Goal: Task Accomplishment & Management: Use online tool/utility

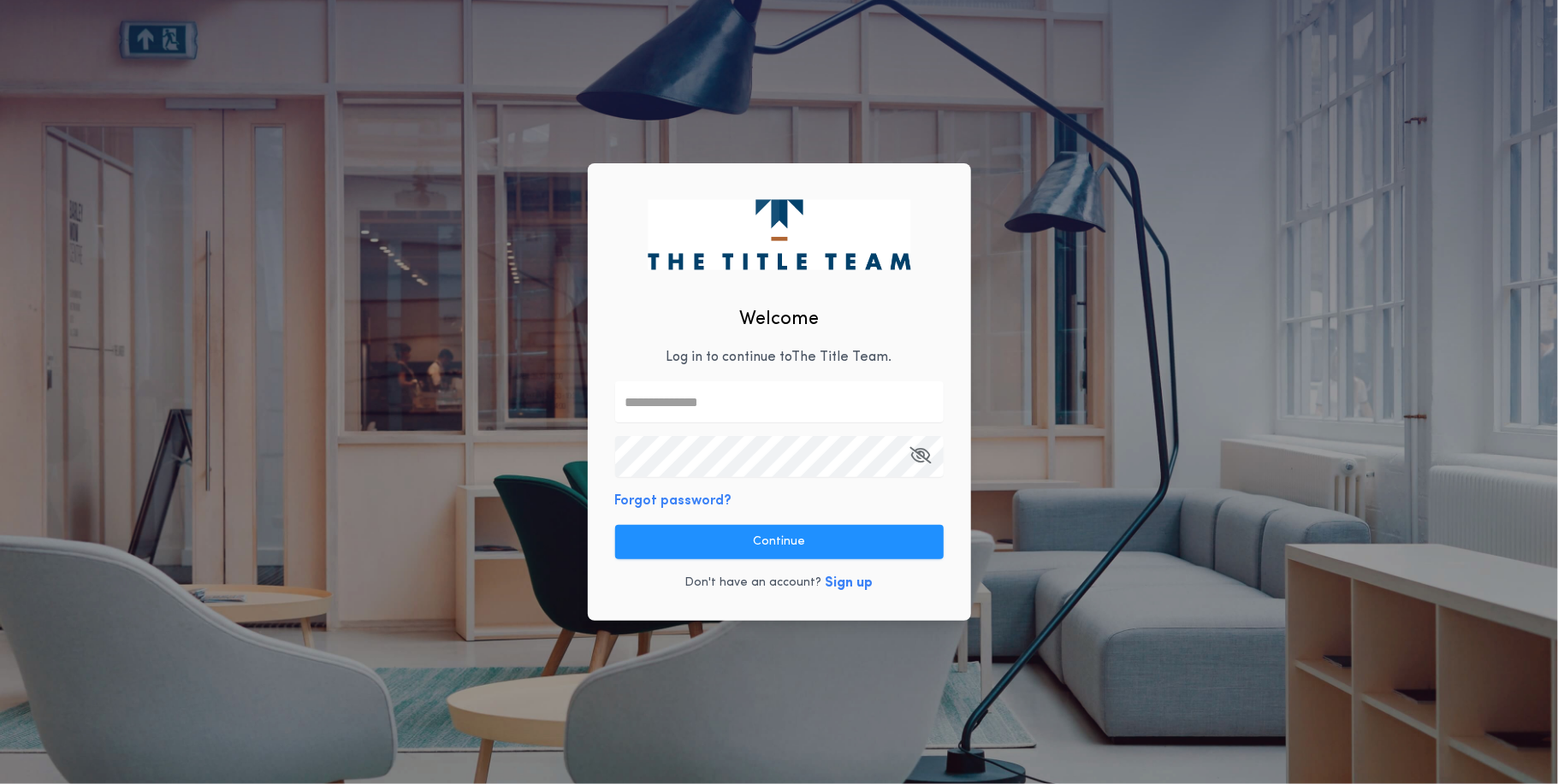
click at [758, 358] on p "Log in to continue to The Title Team ." at bounding box center [779, 357] width 226 height 20
click at [748, 396] on input "text" at bounding box center [779, 402] width 328 height 41
type input "**********"
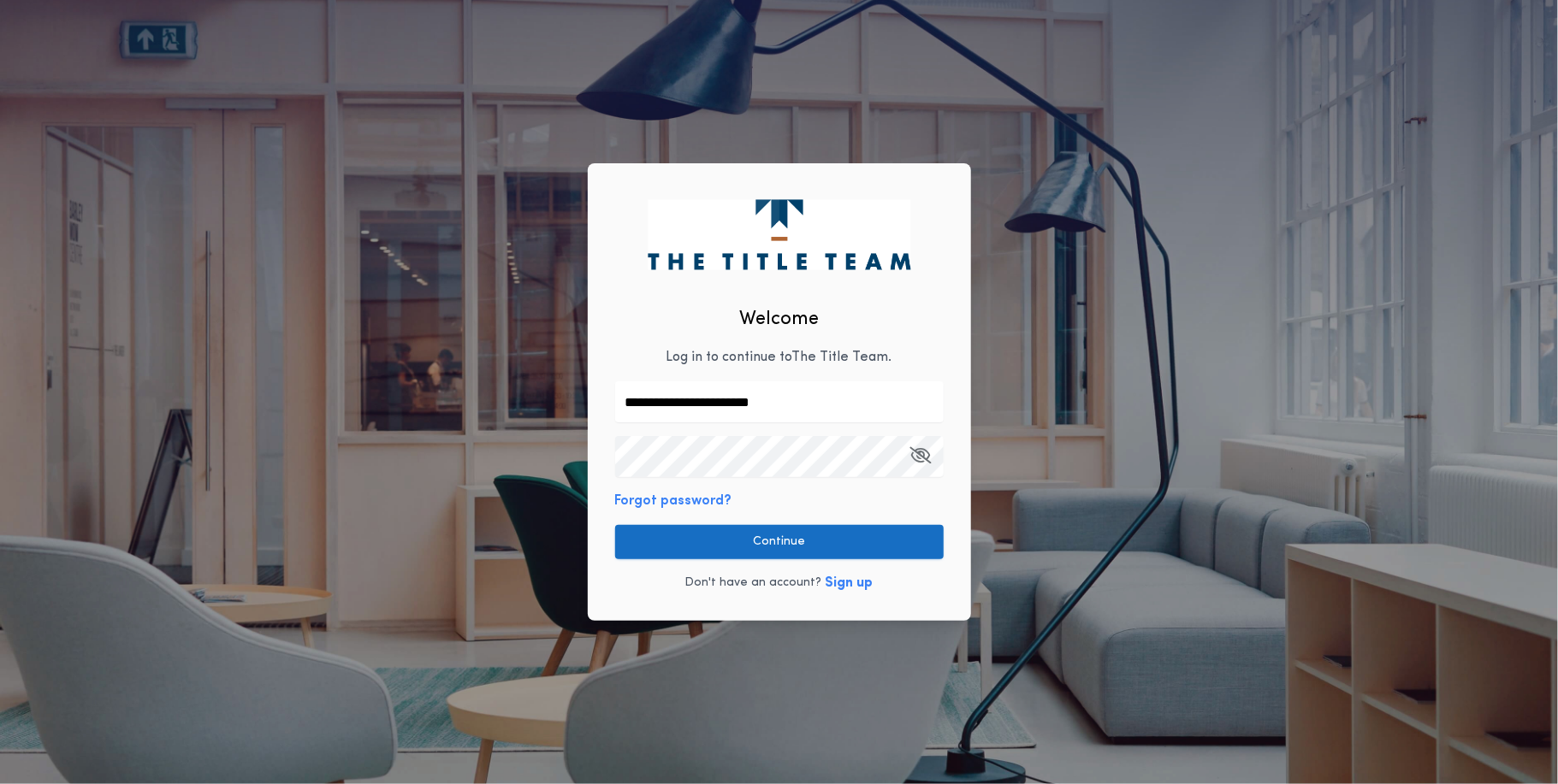
click at [791, 541] on button "Continue" at bounding box center [779, 542] width 328 height 34
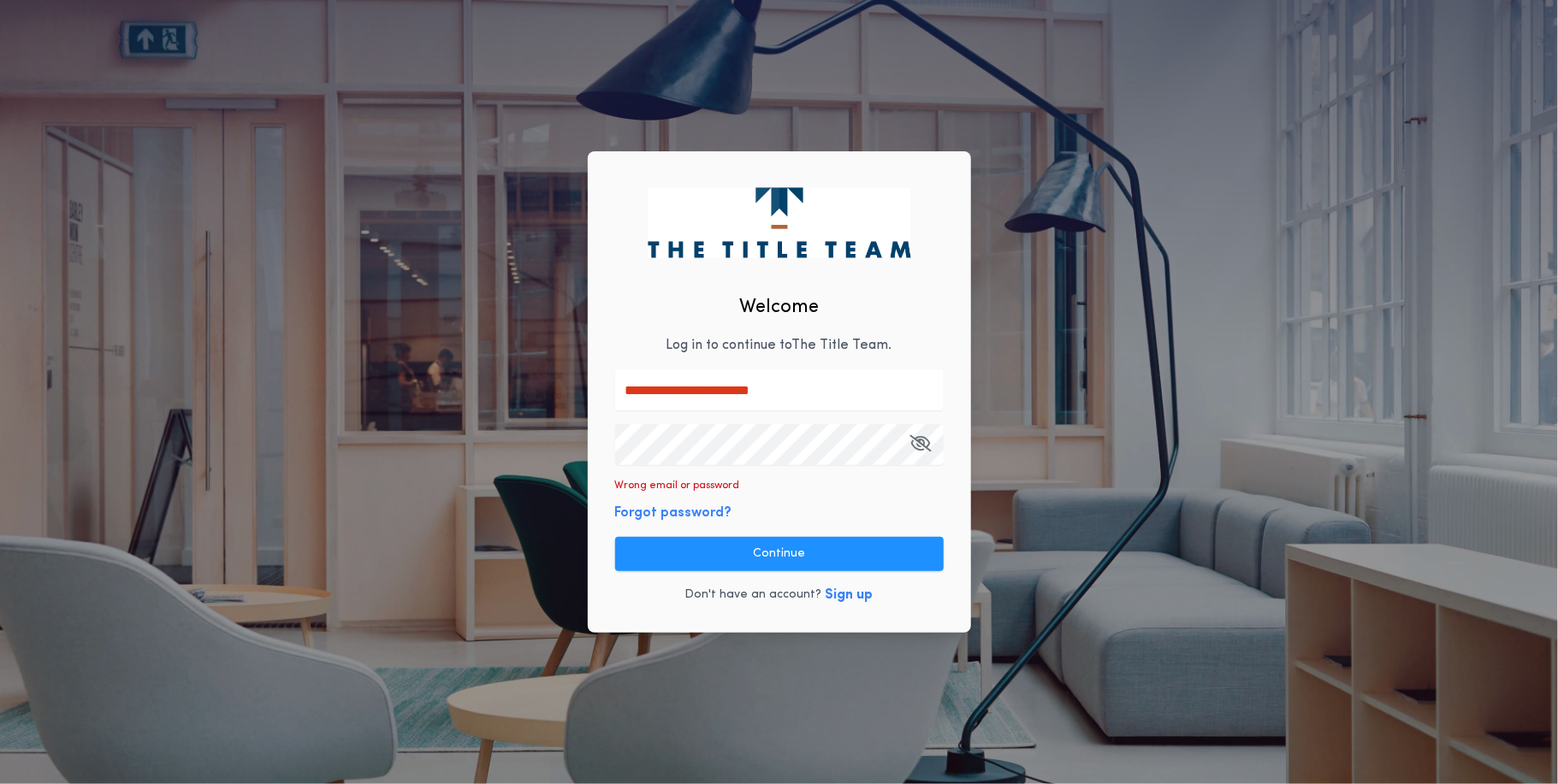
click at [543, 458] on div "**********" at bounding box center [779, 392] width 1558 height 784
click at [736, 540] on button "Continue" at bounding box center [779, 554] width 328 height 34
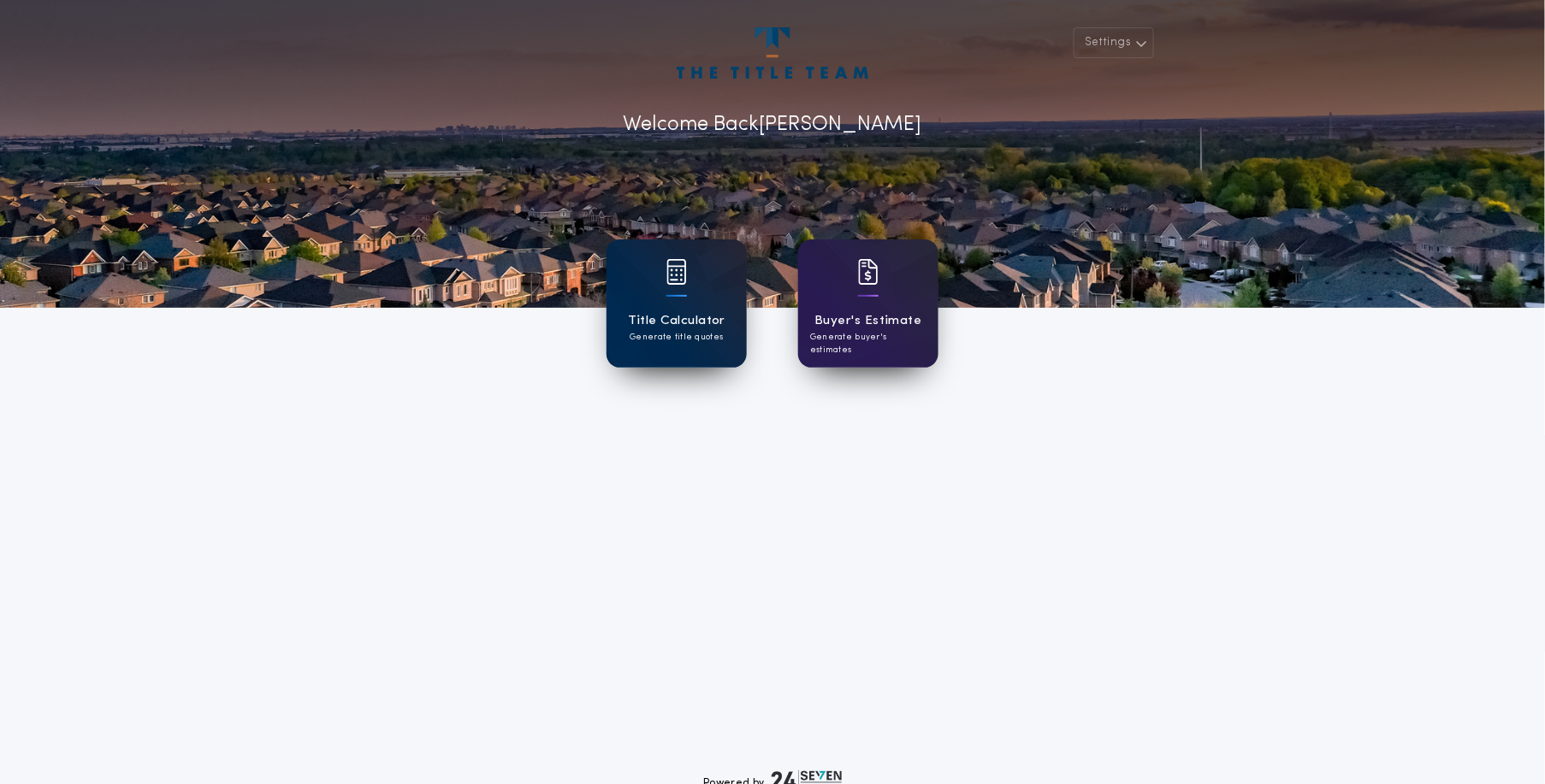
click at [696, 278] on div "Title Calculator Generate title quotes" at bounding box center [677, 303] width 140 height 129
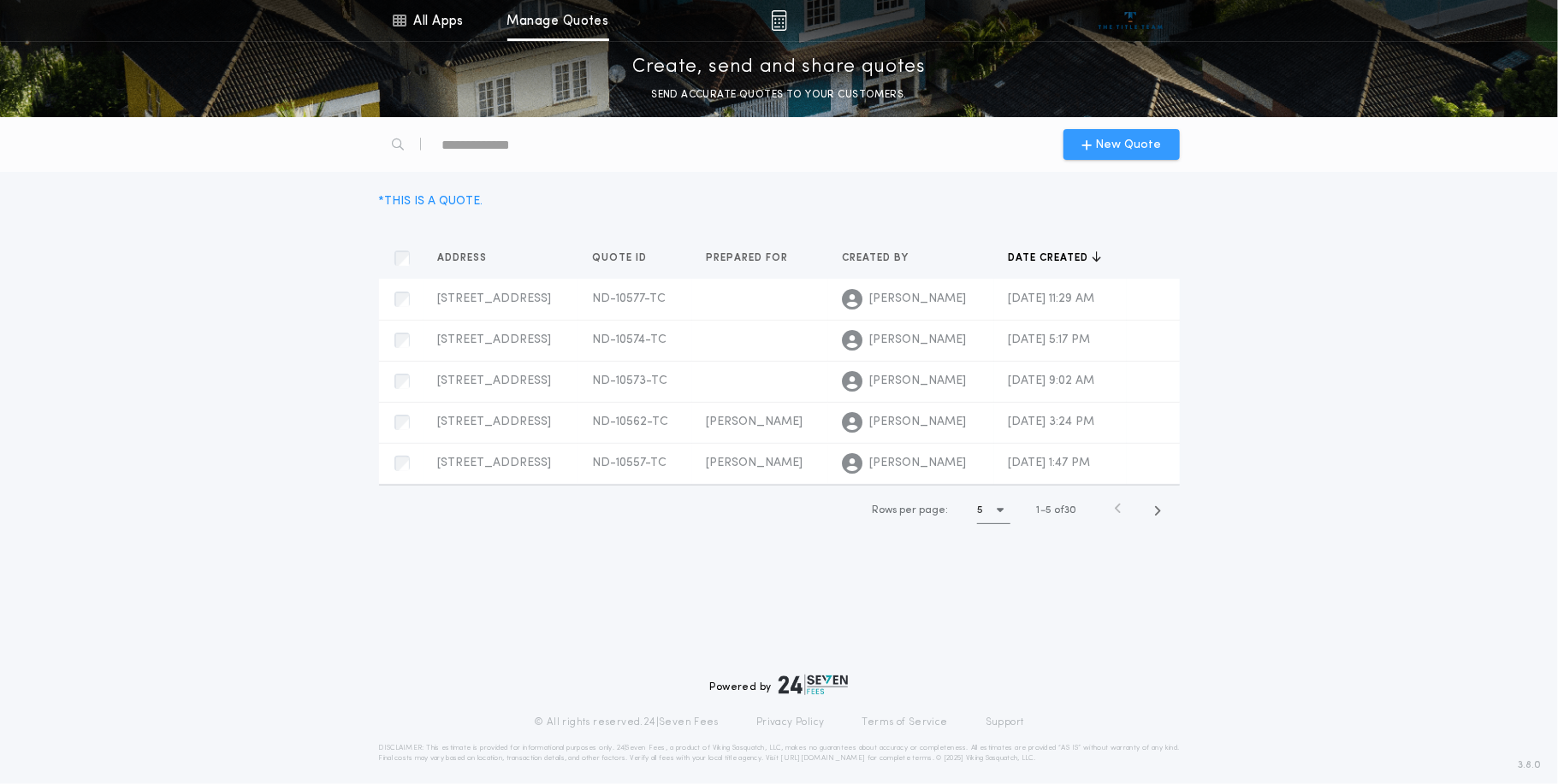
click at [1099, 151] on span "New Quote" at bounding box center [1128, 145] width 66 height 18
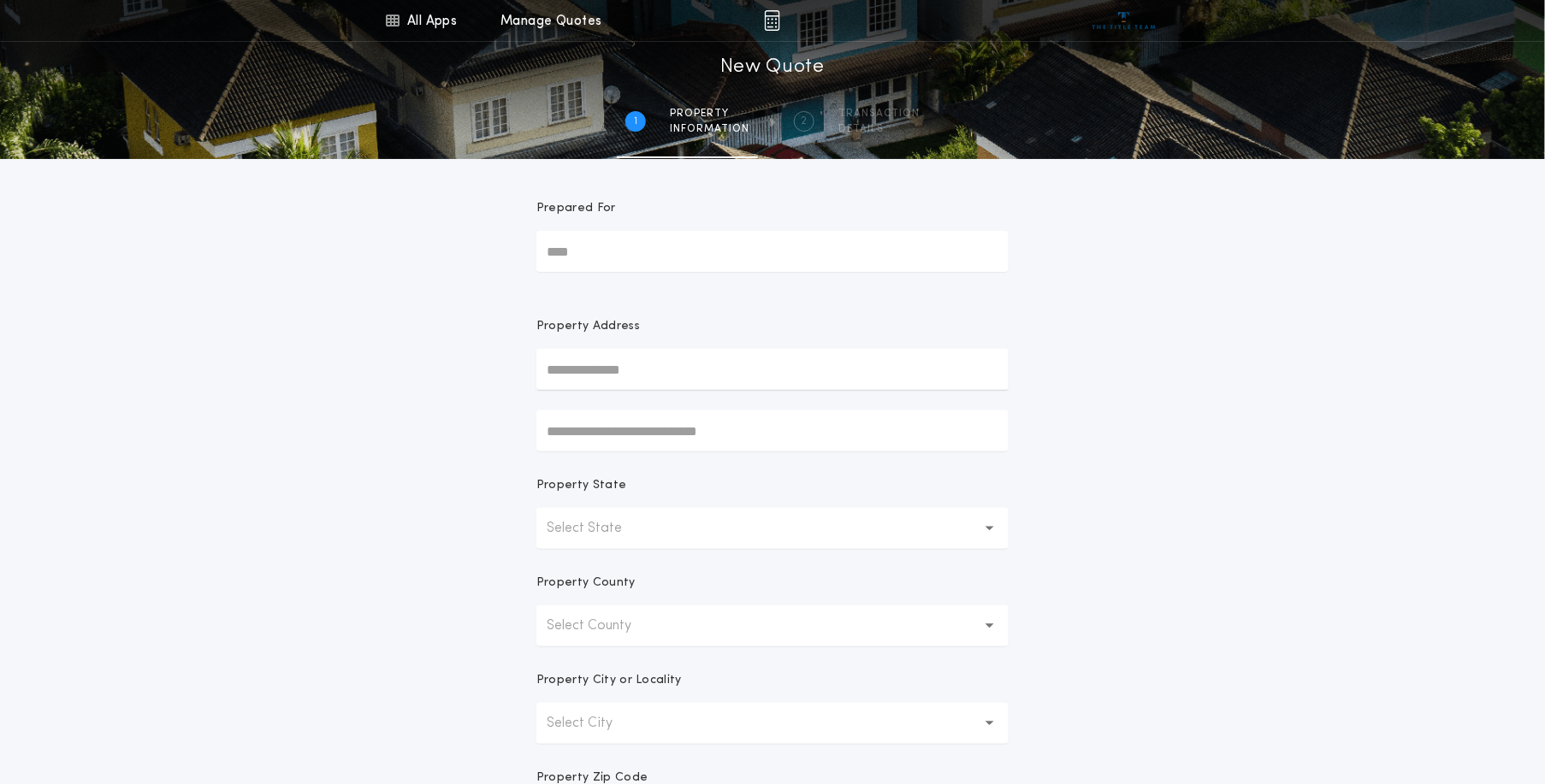
click at [587, 368] on input "text" at bounding box center [772, 370] width 472 height 41
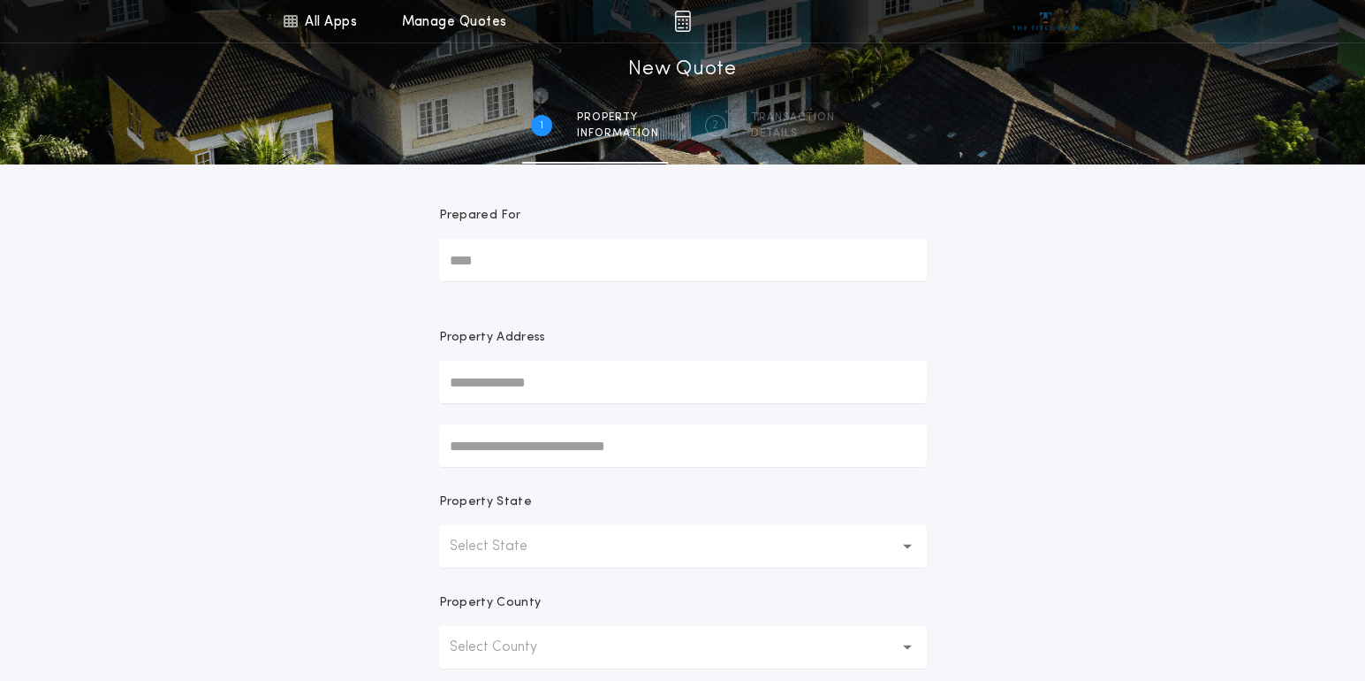
drag, startPoint x: 513, startPoint y: 384, endPoint x: 1212, endPoint y: 337, distance: 699.8
click at [527, 383] on input "text" at bounding box center [683, 382] width 488 height 42
type input "**********"
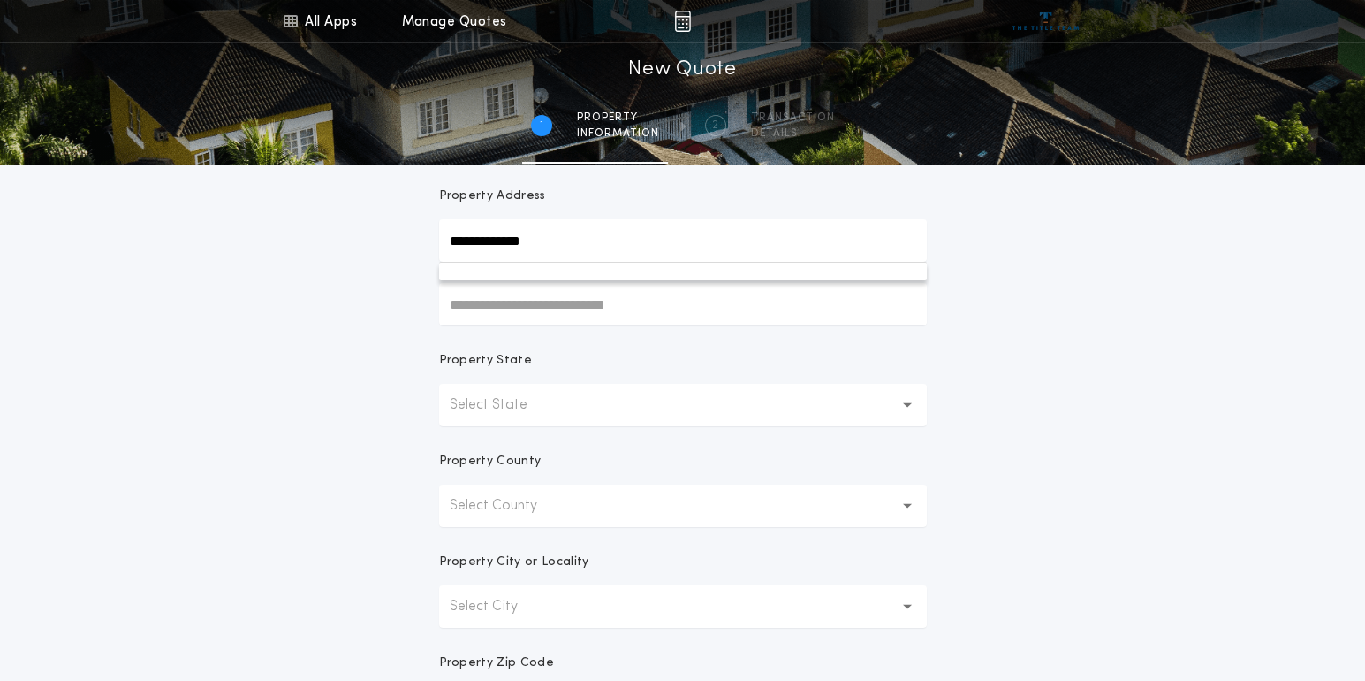
scroll to position [230, 0]
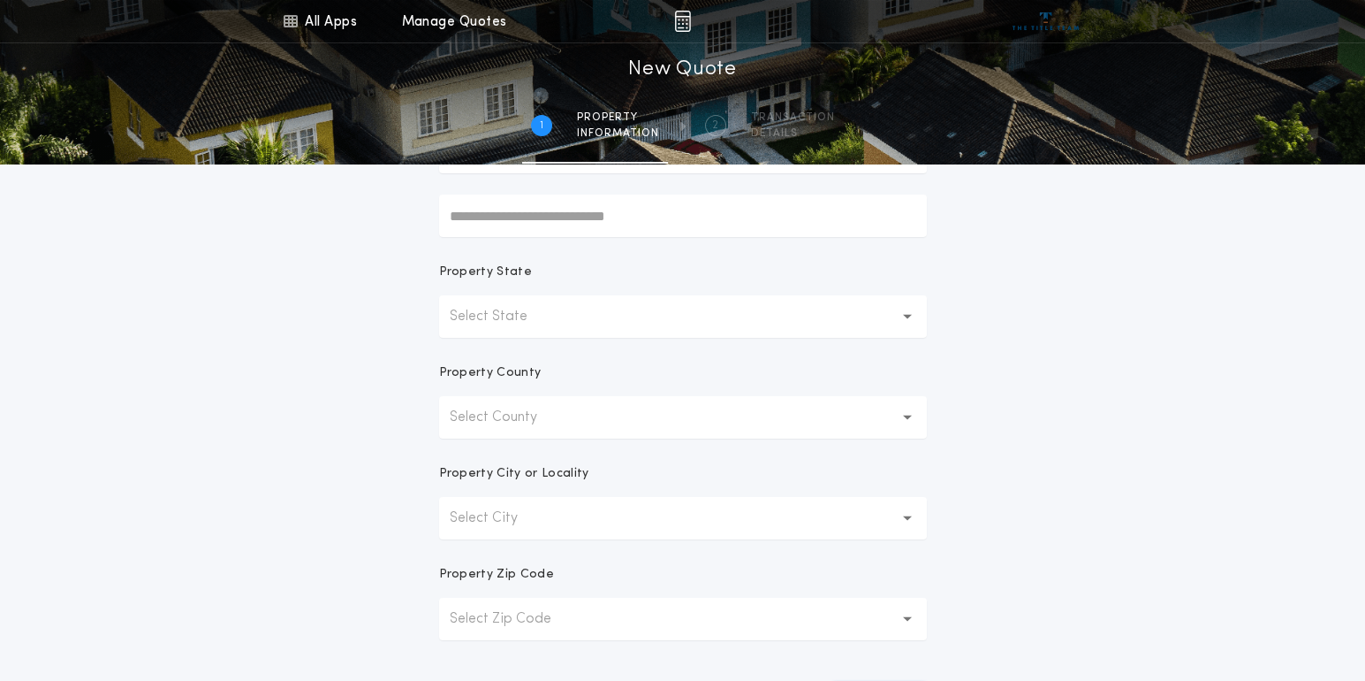
click at [572, 317] on button "Select State" at bounding box center [683, 316] width 488 height 42
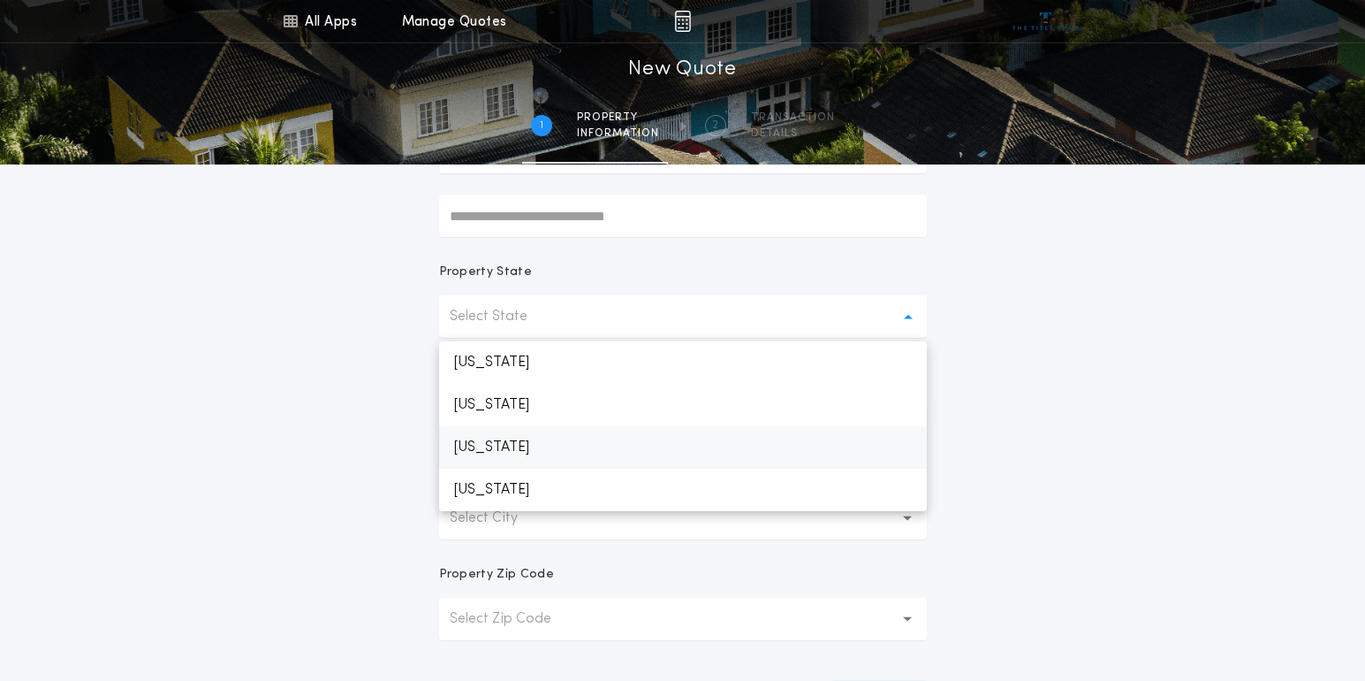
click at [522, 455] on p "[US_STATE]" at bounding box center [683, 447] width 488 height 42
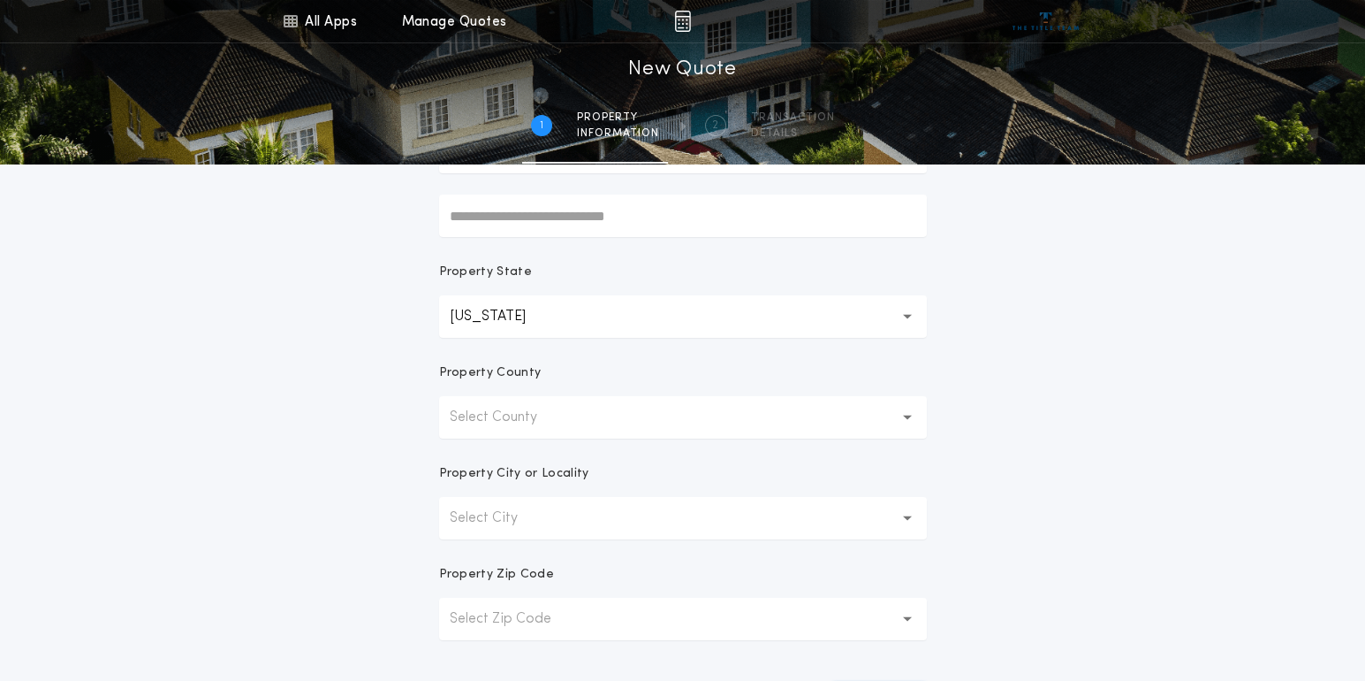
click at [518, 430] on button "Select County" at bounding box center [683, 417] width 488 height 42
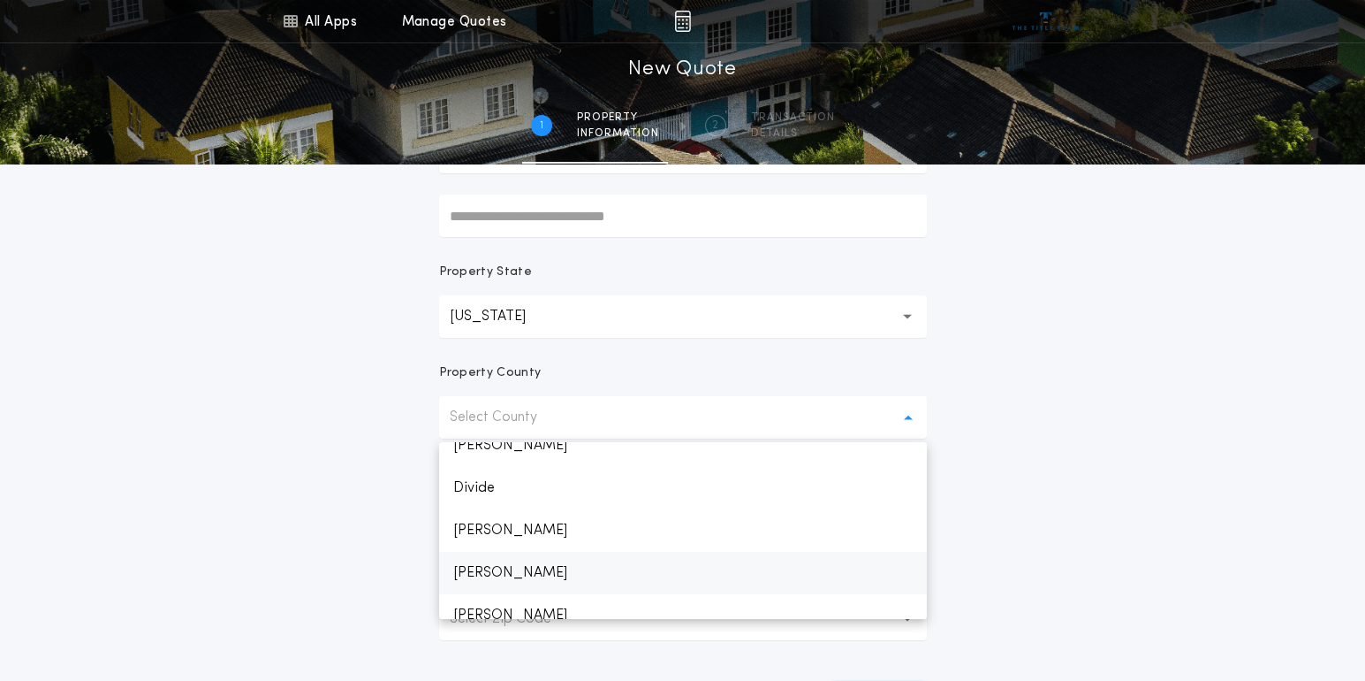
scroll to position [619, 0]
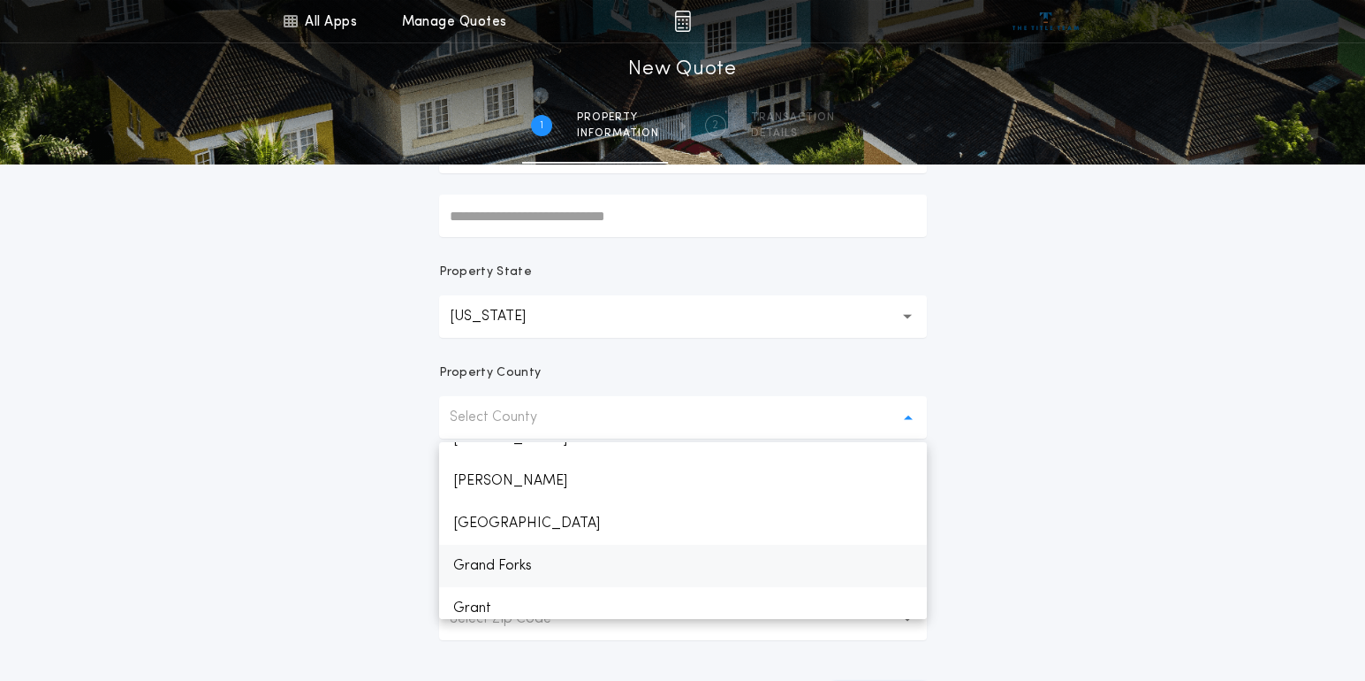
click at [506, 567] on p "Grand Forks" at bounding box center [683, 565] width 488 height 42
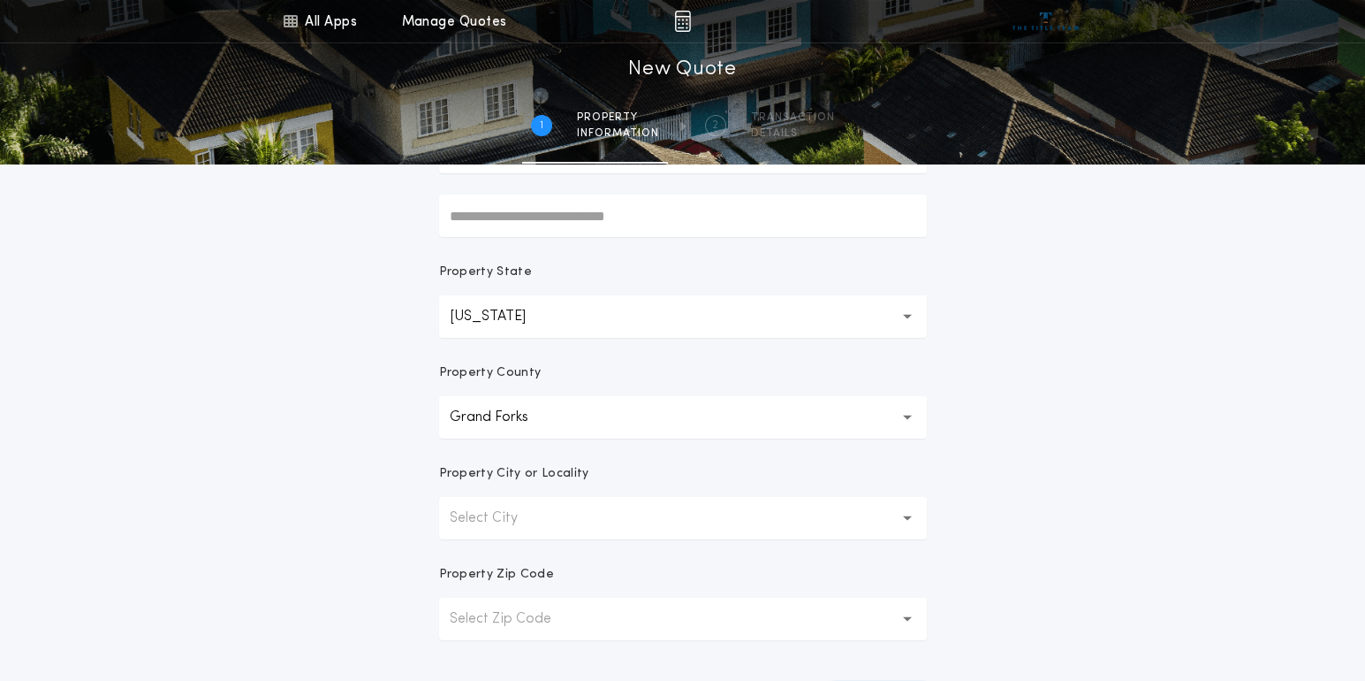
click at [534, 514] on p "Select City" at bounding box center [498, 517] width 96 height 21
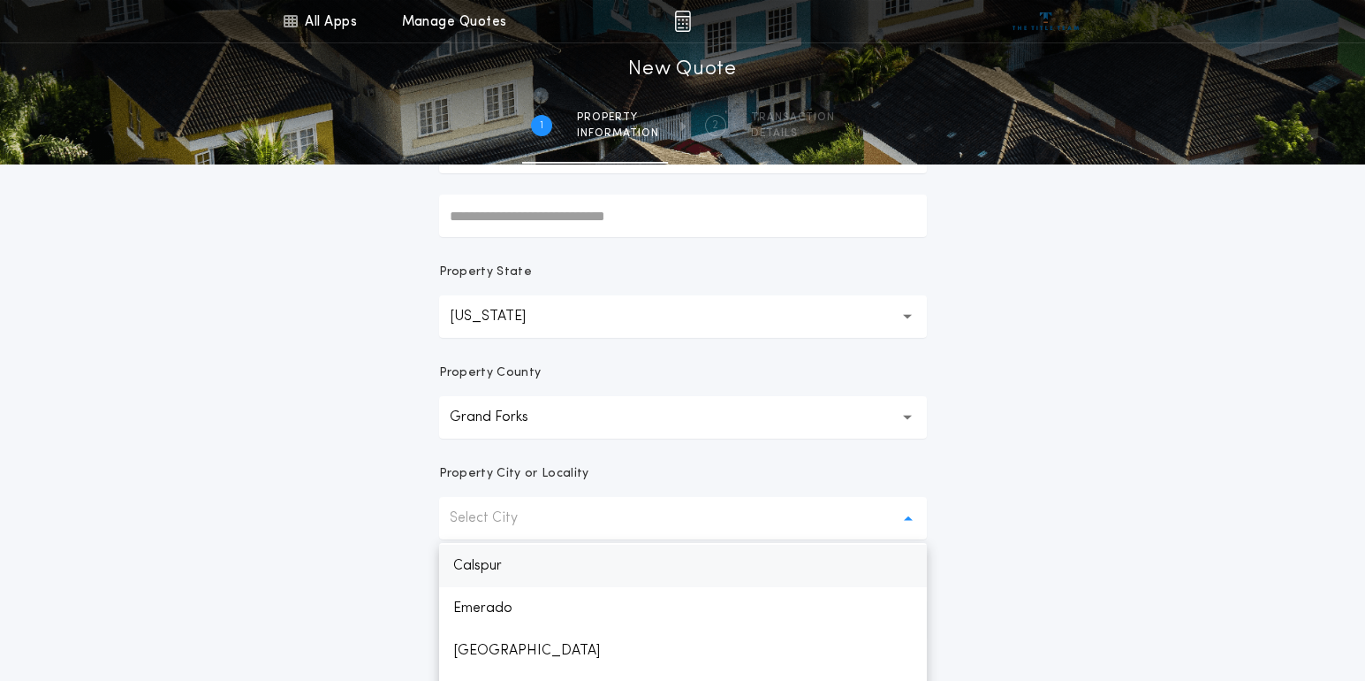
scroll to position [0, 0]
click at [499, 571] on p "[PERSON_NAME]" at bounding box center [683, 564] width 488 height 42
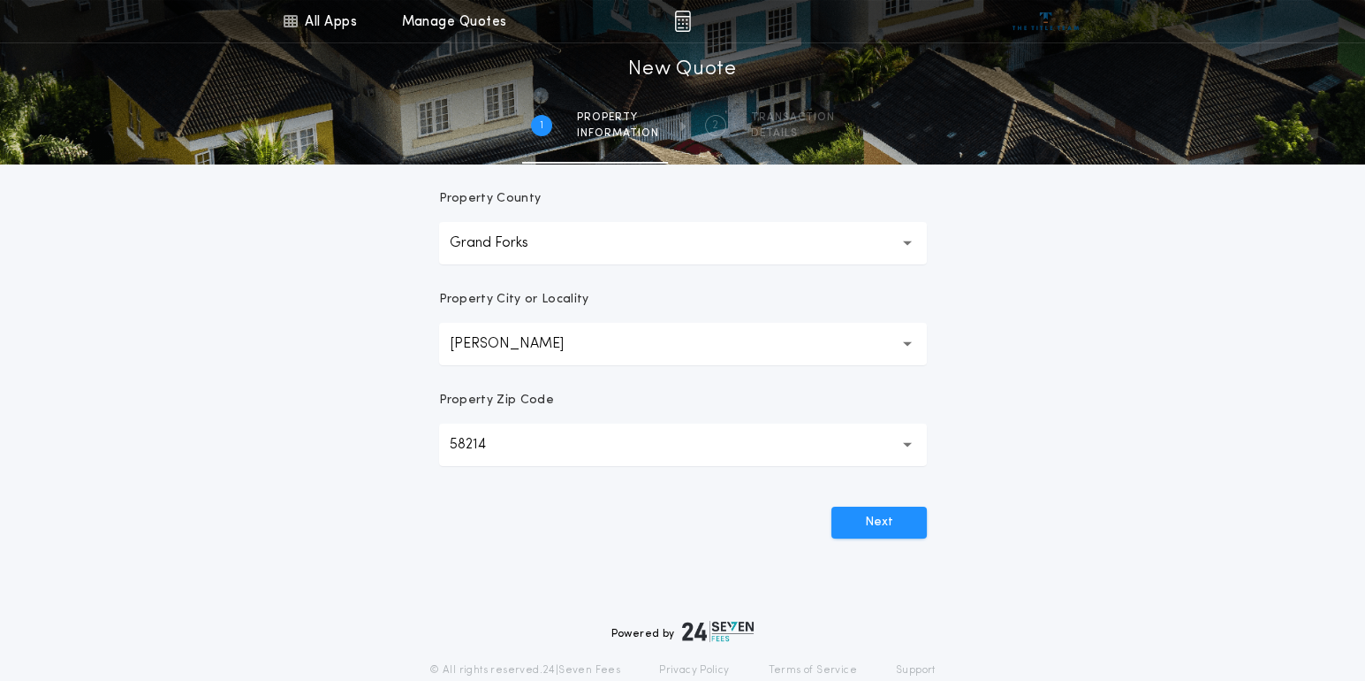
scroll to position [407, 0]
click at [890, 517] on button "Next" at bounding box center [879, 520] width 95 height 32
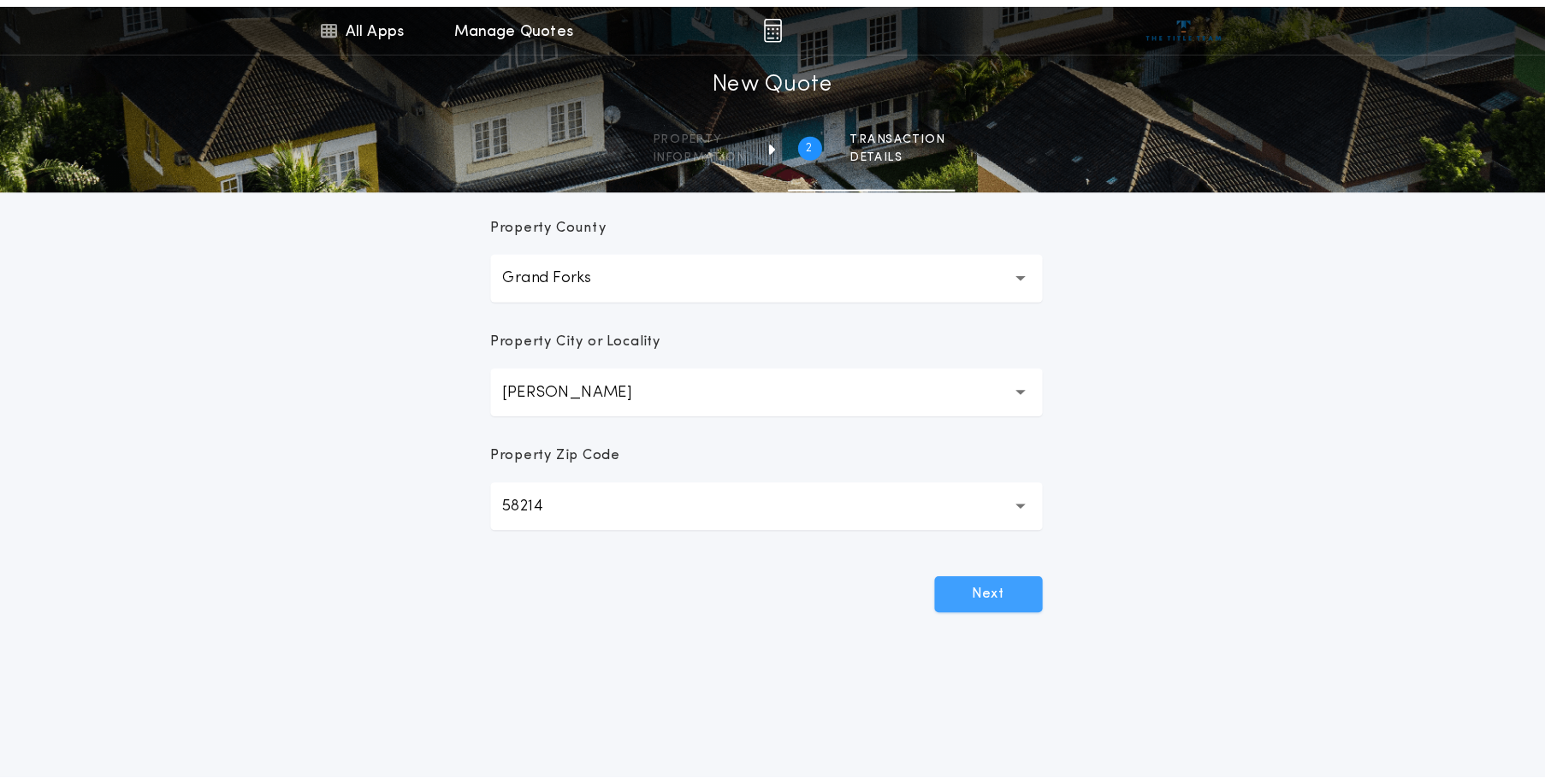
scroll to position [0, 0]
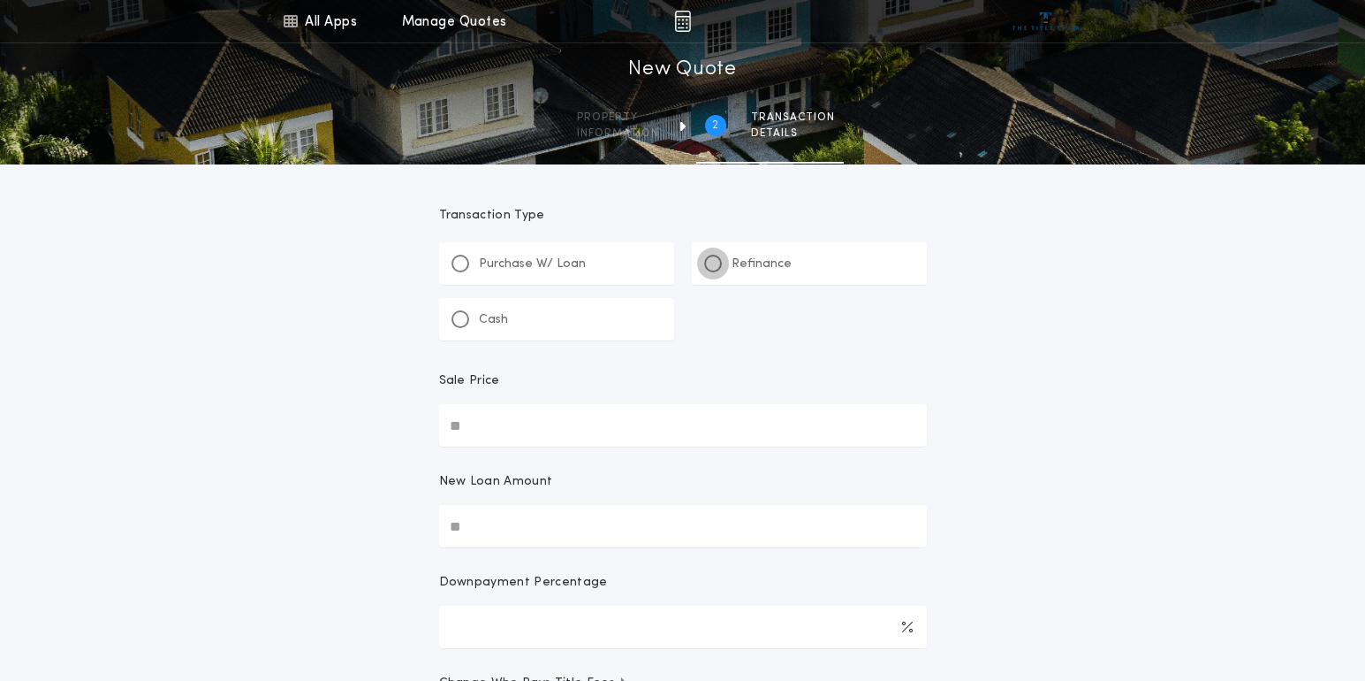
click at [717, 266] on div at bounding box center [713, 264] width 18 height 18
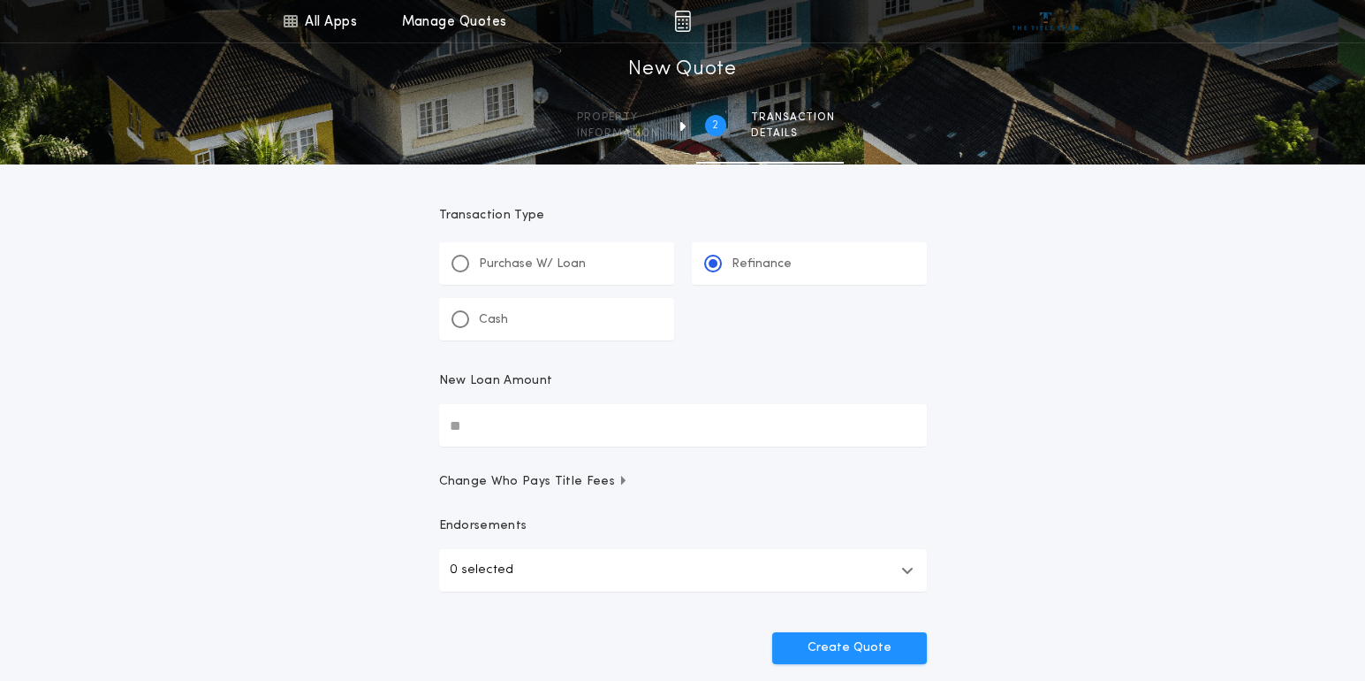
click at [473, 419] on input "New Loan Amount" at bounding box center [683, 425] width 488 height 42
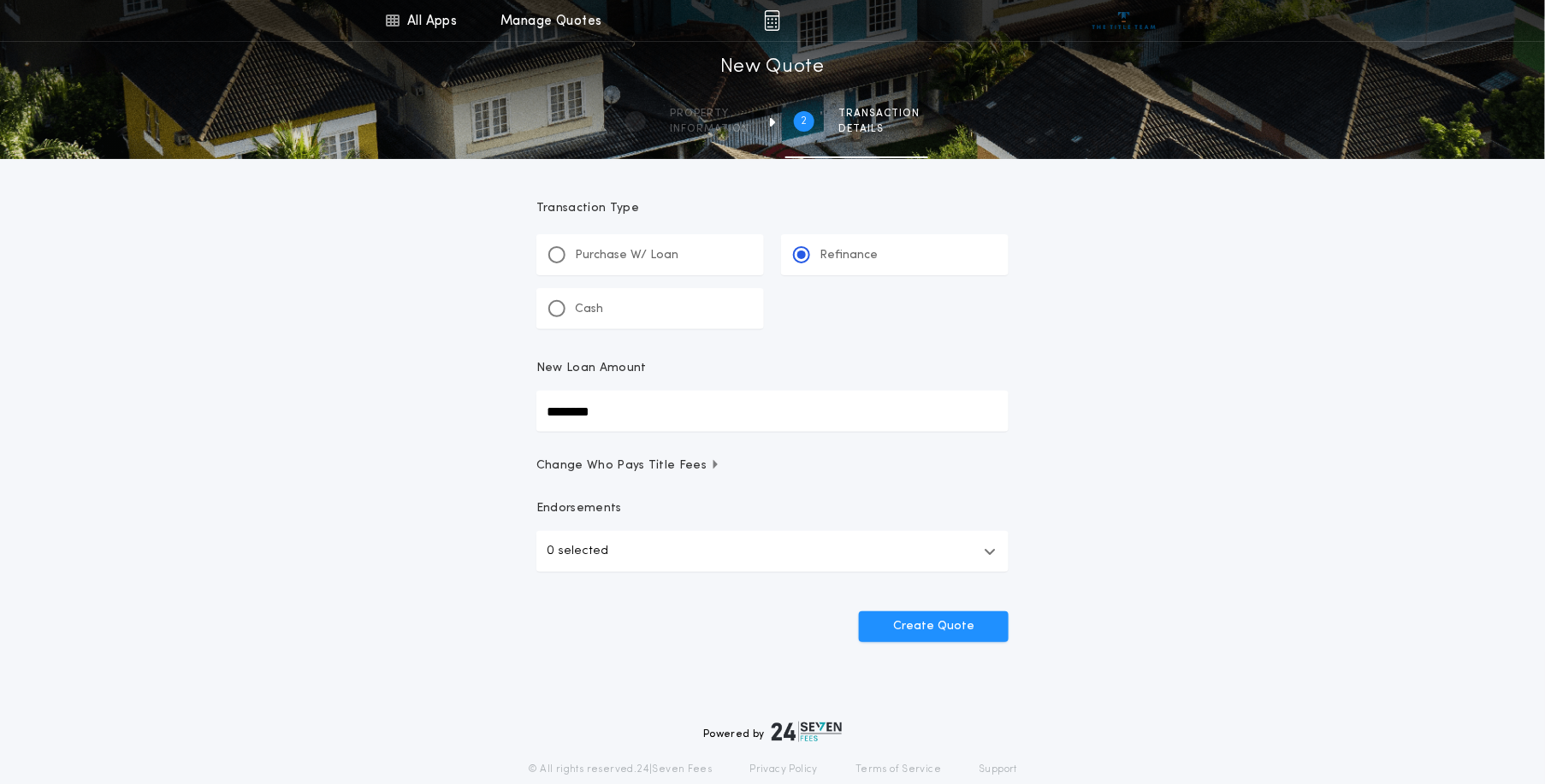
type input "********"
click at [946, 619] on button "Create Quote" at bounding box center [933, 627] width 150 height 31
